Goal: Transaction & Acquisition: Purchase product/service

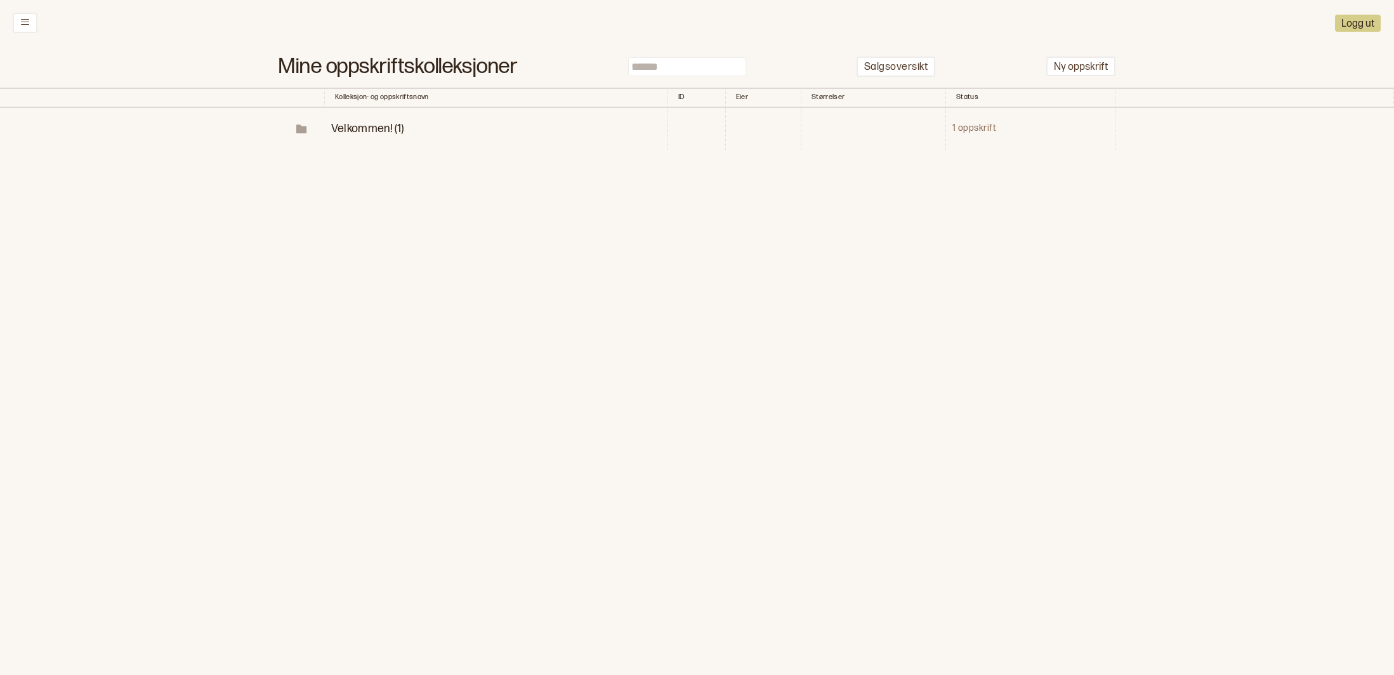
click at [360, 131] on span "Velkommen! (1)" at bounding box center [367, 128] width 73 height 13
click at [383, 173] on p "Diagrammer" at bounding box center [407, 171] width 66 height 15
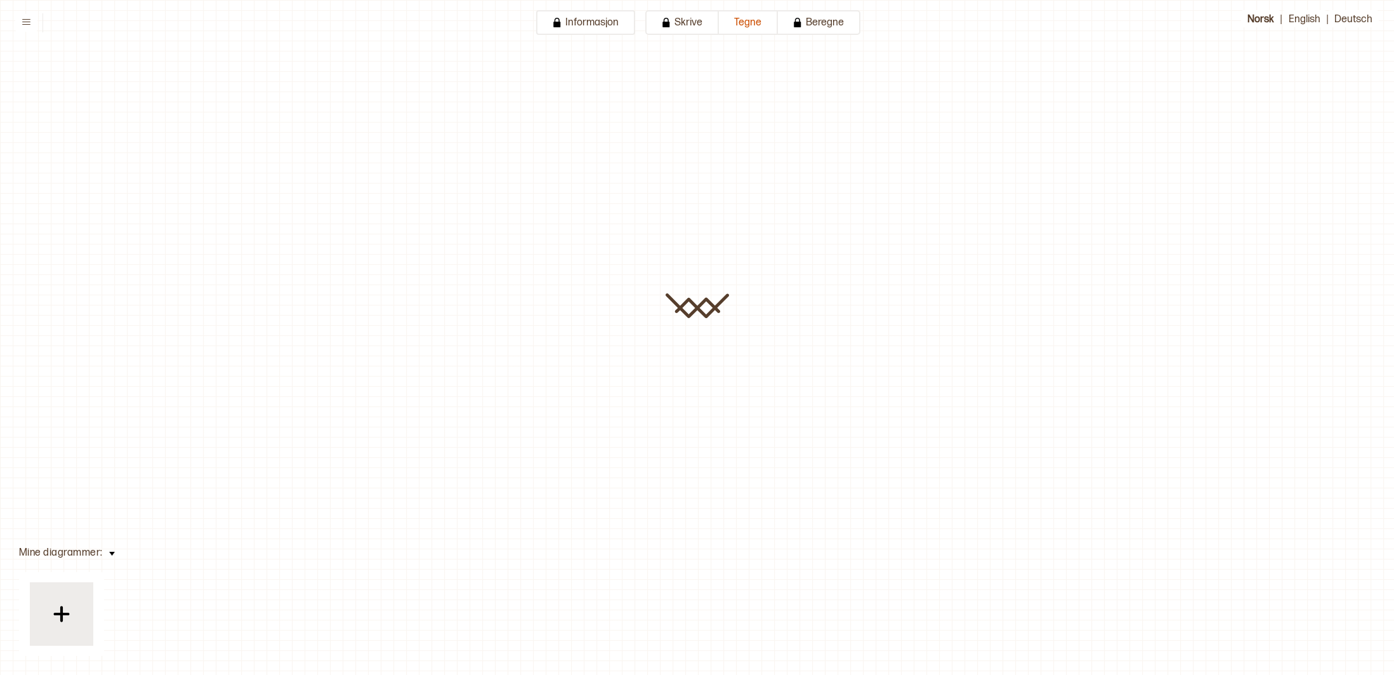
type input "**********"
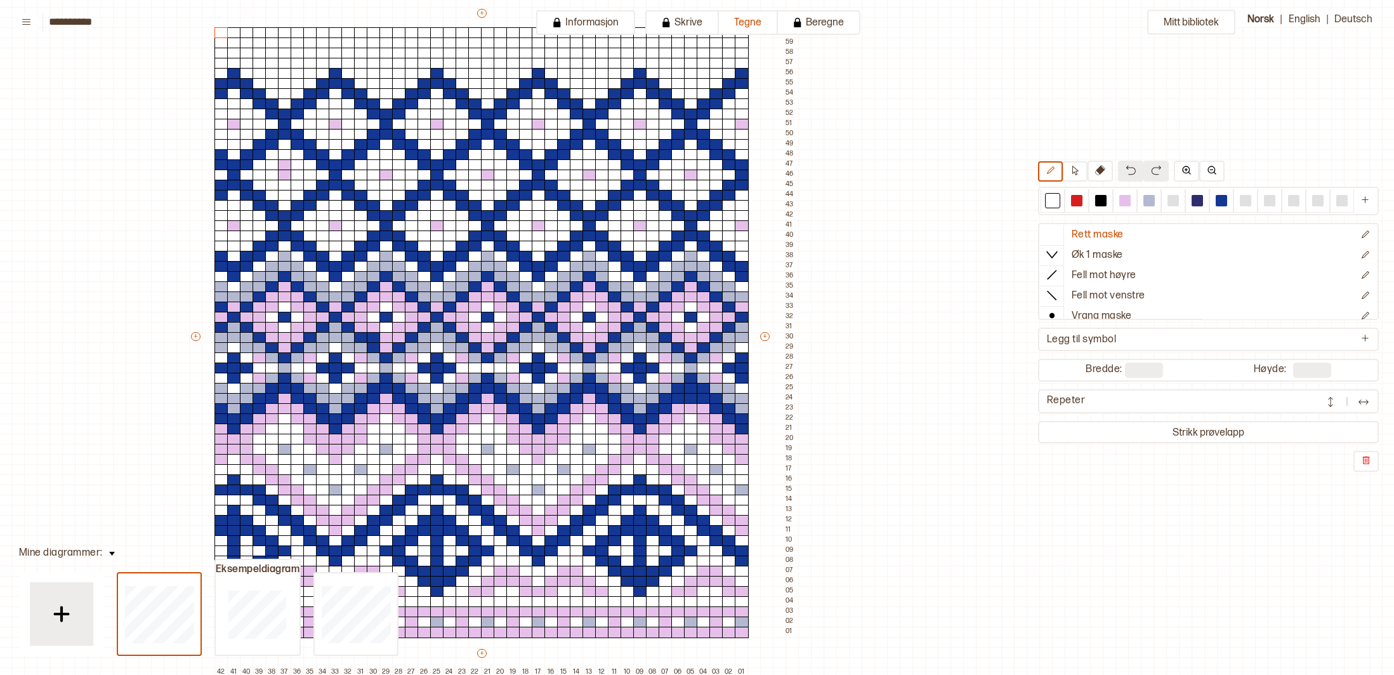
scroll to position [119, 204]
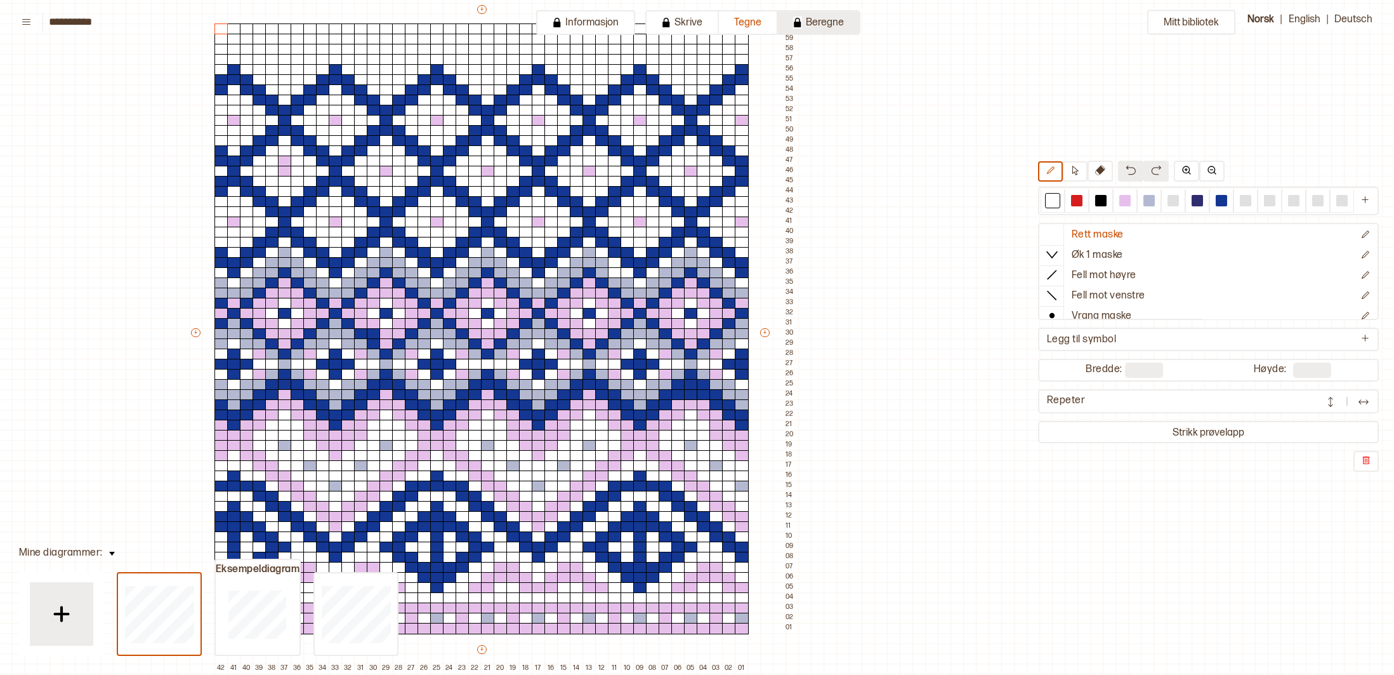
click at [834, 23] on button "Beregne" at bounding box center [819, 22] width 82 height 25
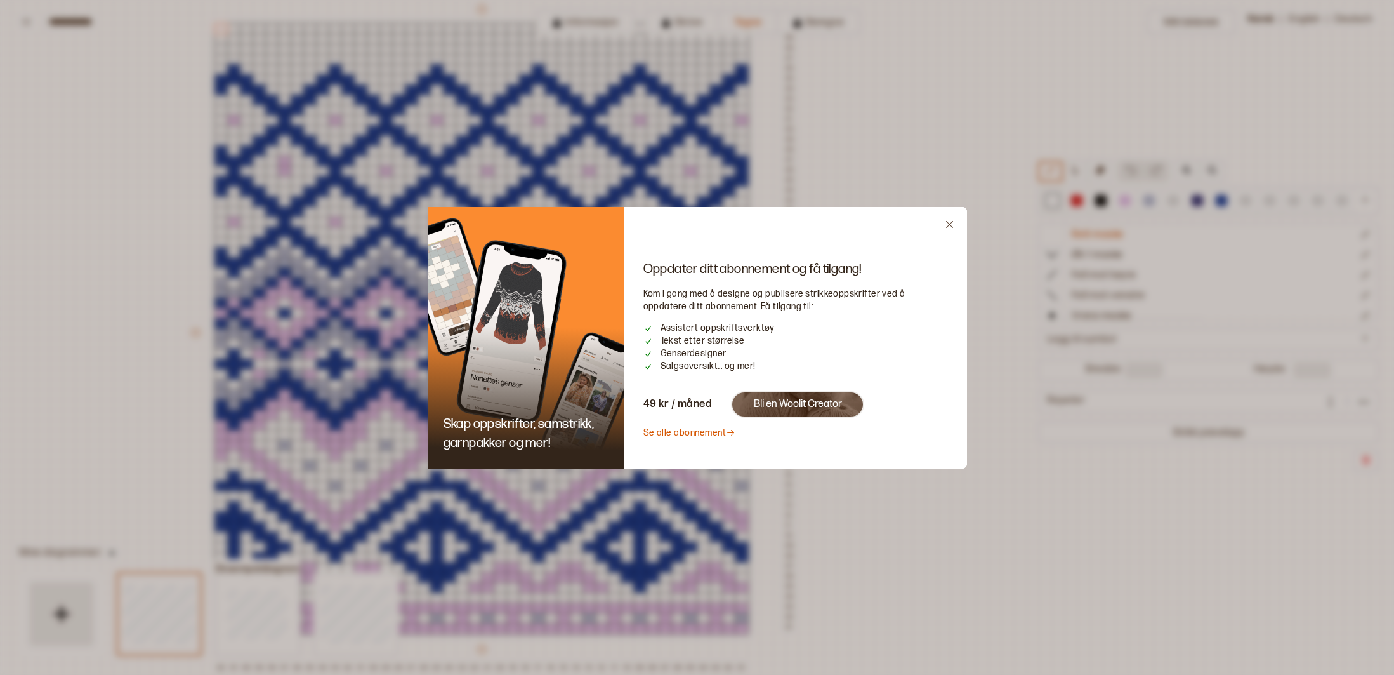
click at [679, 435] on link "Se alle abonnement" at bounding box center [689, 432] width 93 height 11
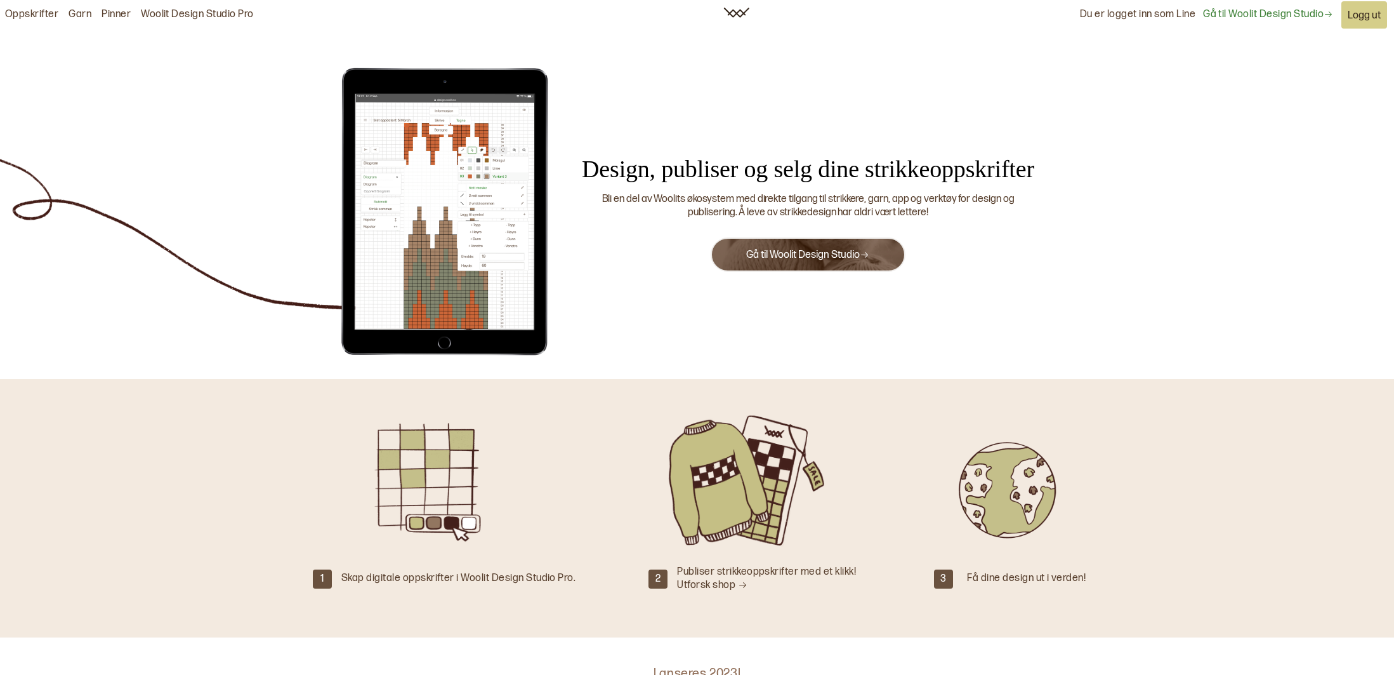
click at [833, 253] on link "Gå til Woolit Design Studio" at bounding box center [807, 255] width 123 height 12
click at [859, 255] on link "Gå til Woolit Design Studio" at bounding box center [807, 255] width 123 height 12
click at [1270, 13] on link "Gå til Woolit Design Studio" at bounding box center [1268, 14] width 130 height 13
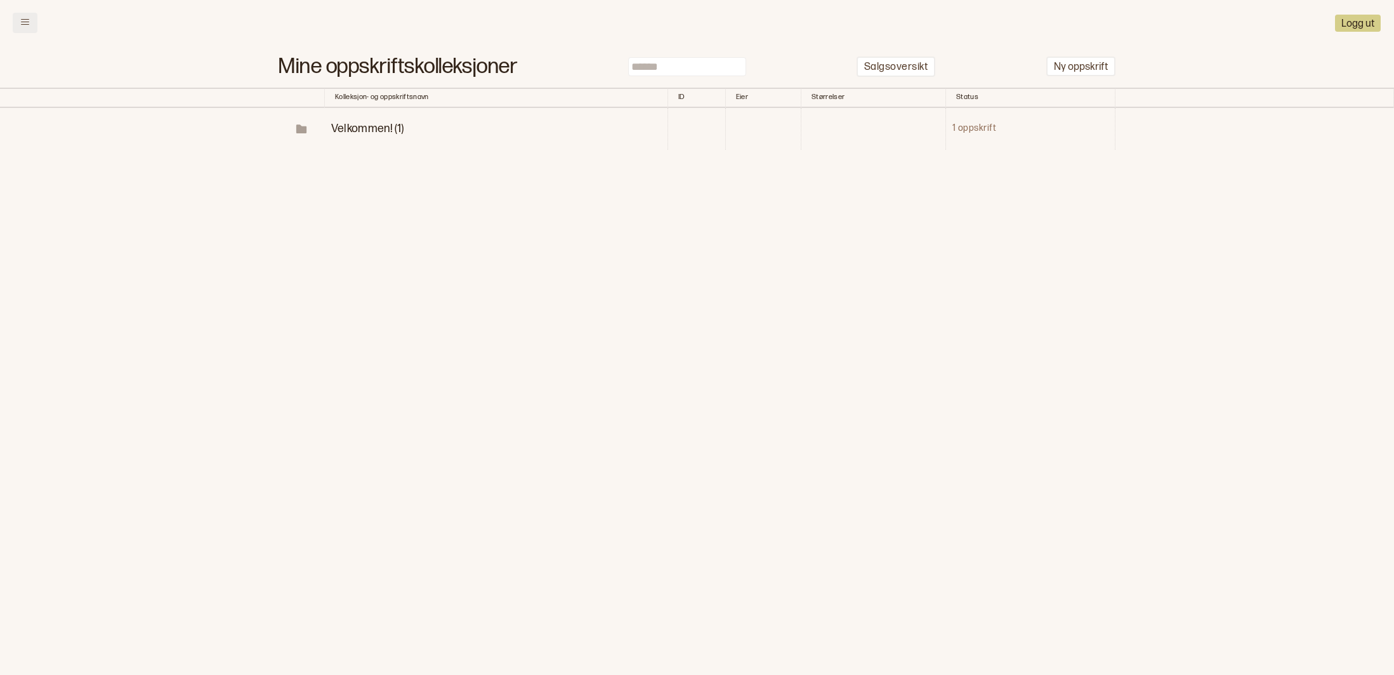
click at [27, 23] on icon at bounding box center [25, 22] width 10 height 10
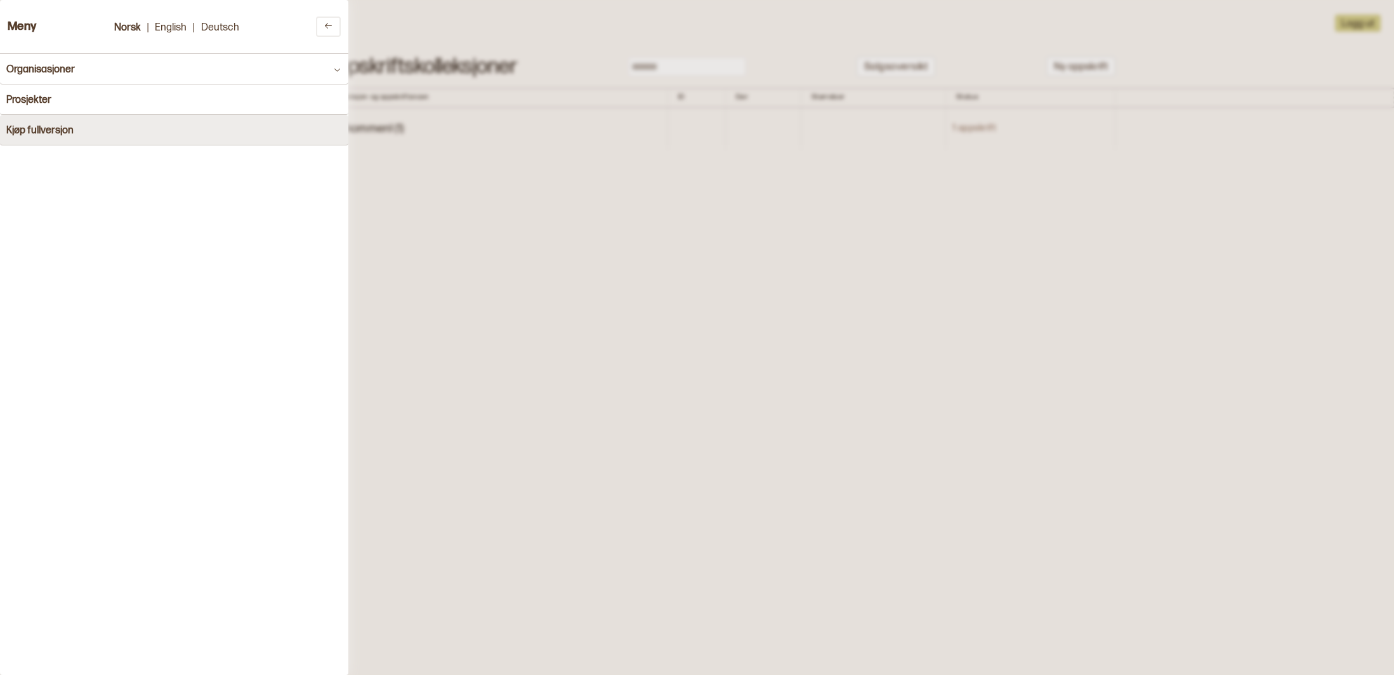
click at [44, 134] on h4 "Kjøp fullversjon" at bounding box center [39, 130] width 67 height 12
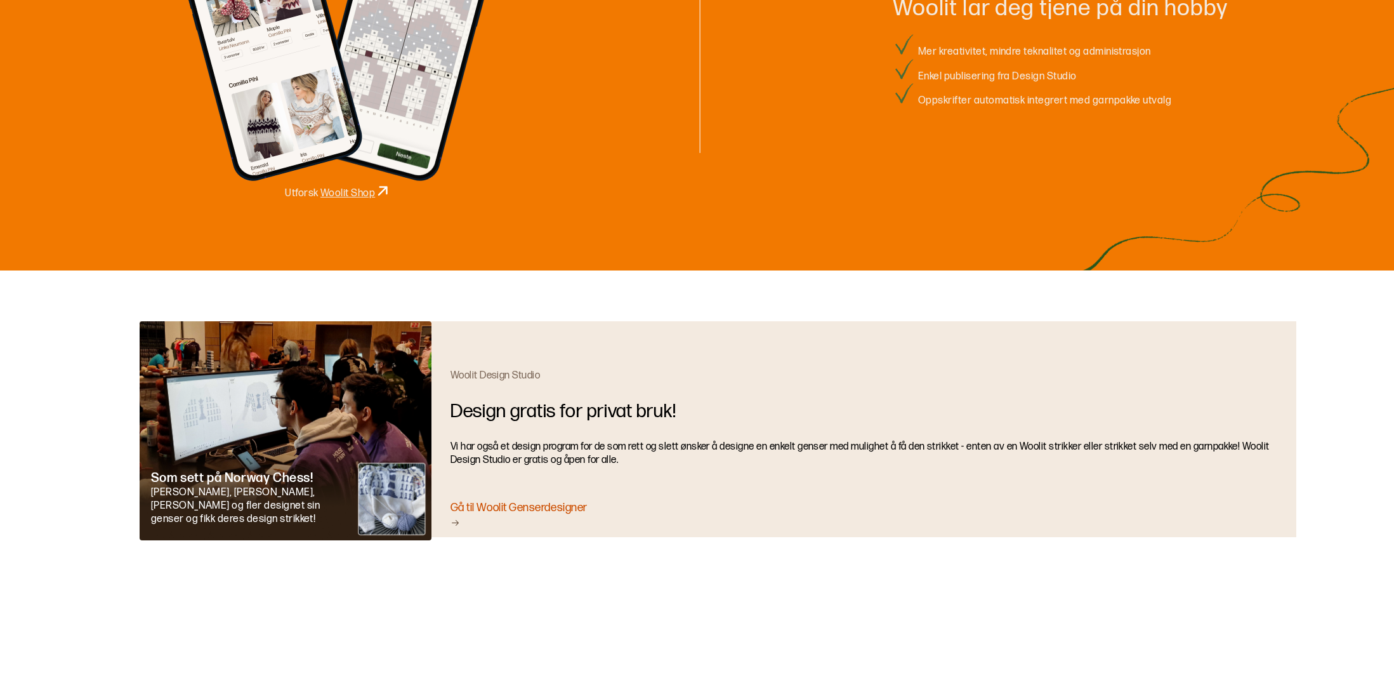
scroll to position [1717, 0]
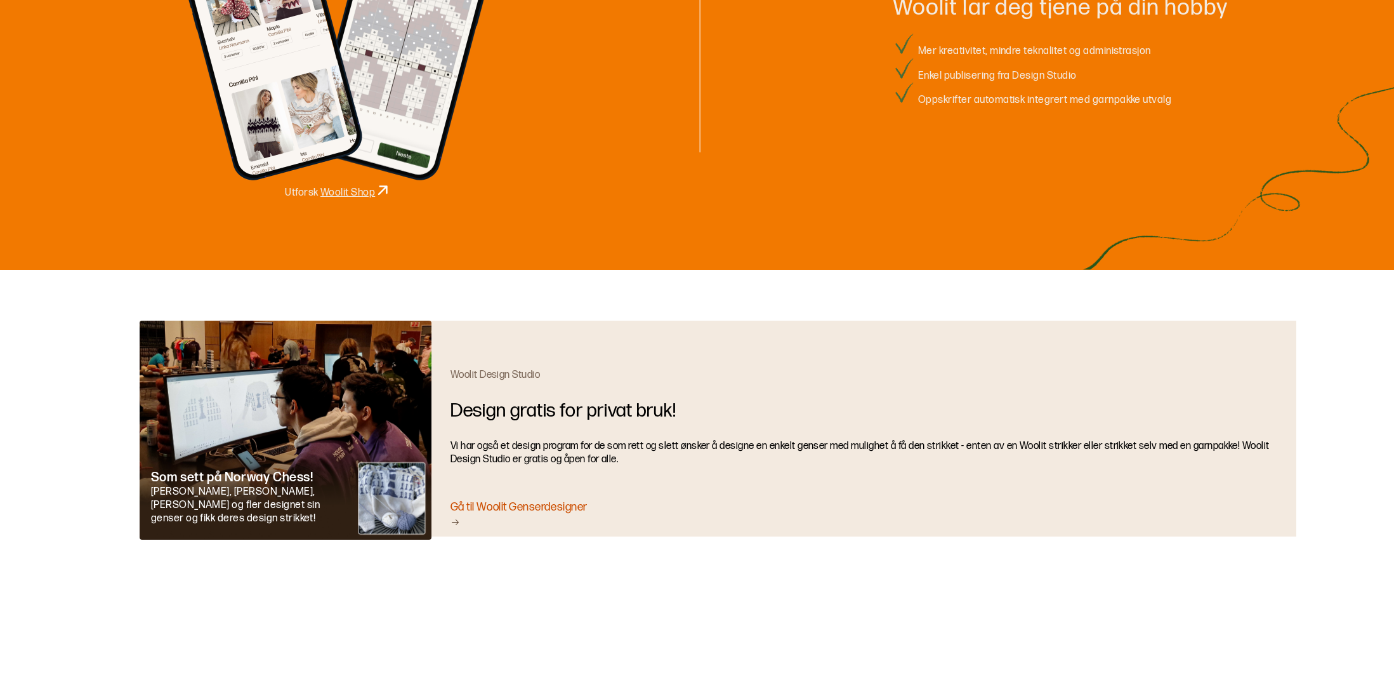
click at [522, 506] on div "Gå til Woolit Genserdesigner" at bounding box center [864, 514] width 827 height 30
